Goal: Find specific page/section: Find specific page/section

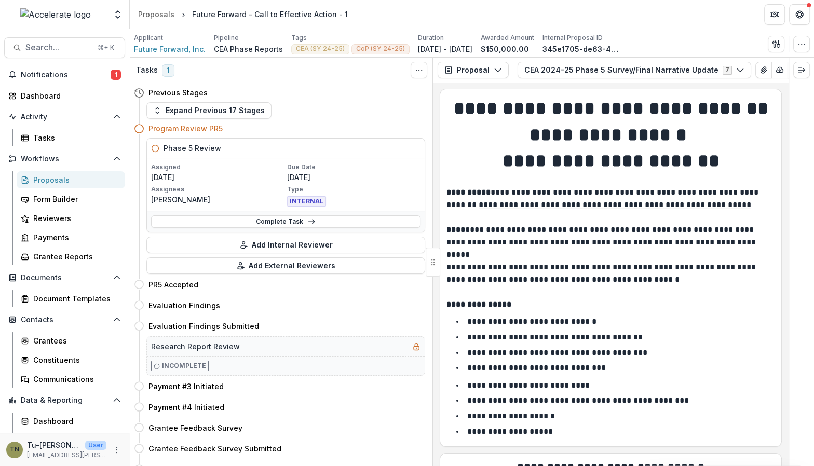
scroll to position [1829, 0]
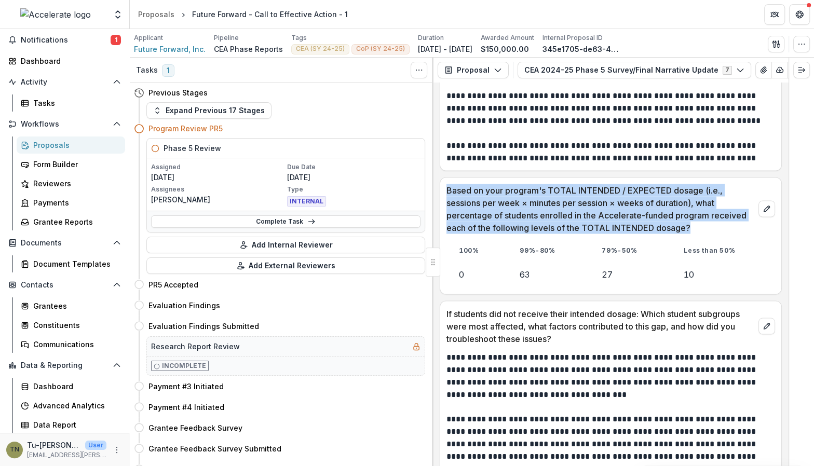
click at [43, 143] on div "Proposals" at bounding box center [75, 145] width 84 height 11
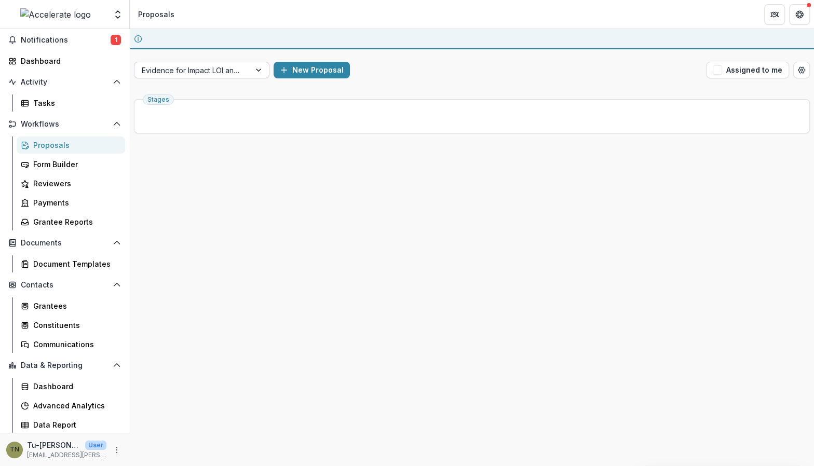
click at [256, 69] on div at bounding box center [259, 70] width 19 height 16
